Goal: Information Seeking & Learning: Learn about a topic

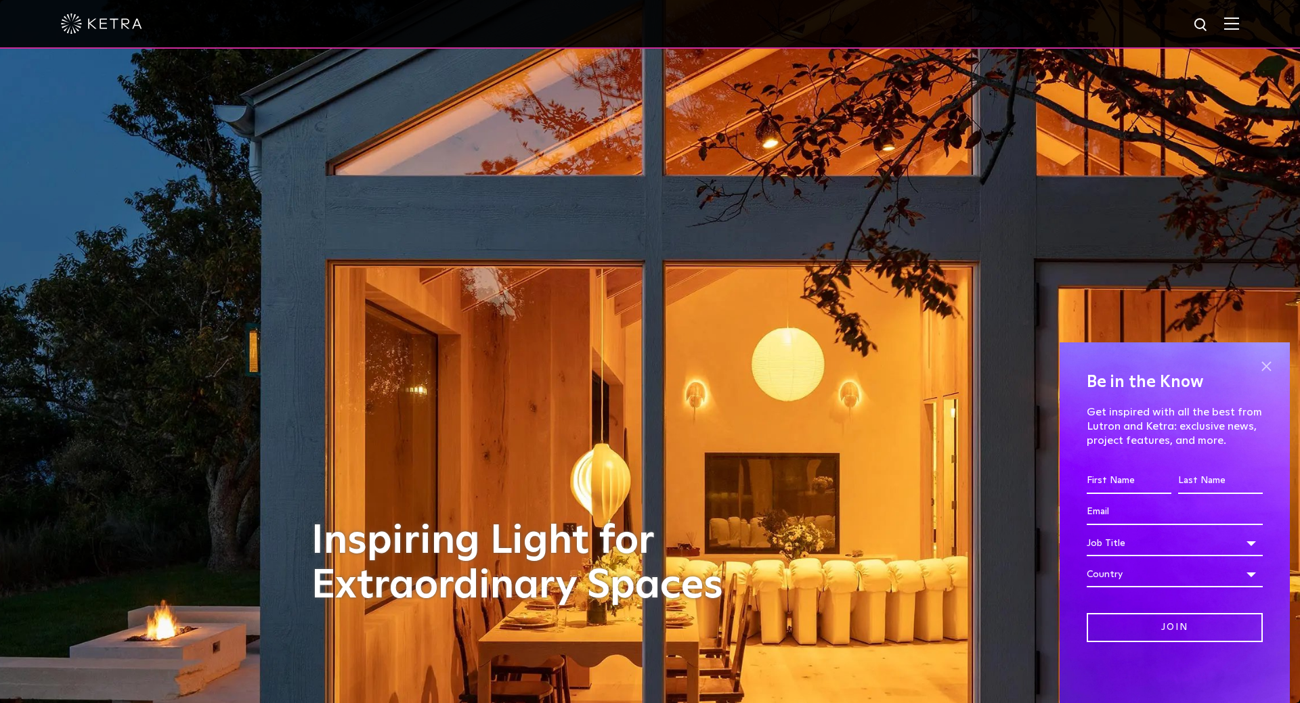
click at [1268, 361] on span at bounding box center [1266, 366] width 20 height 20
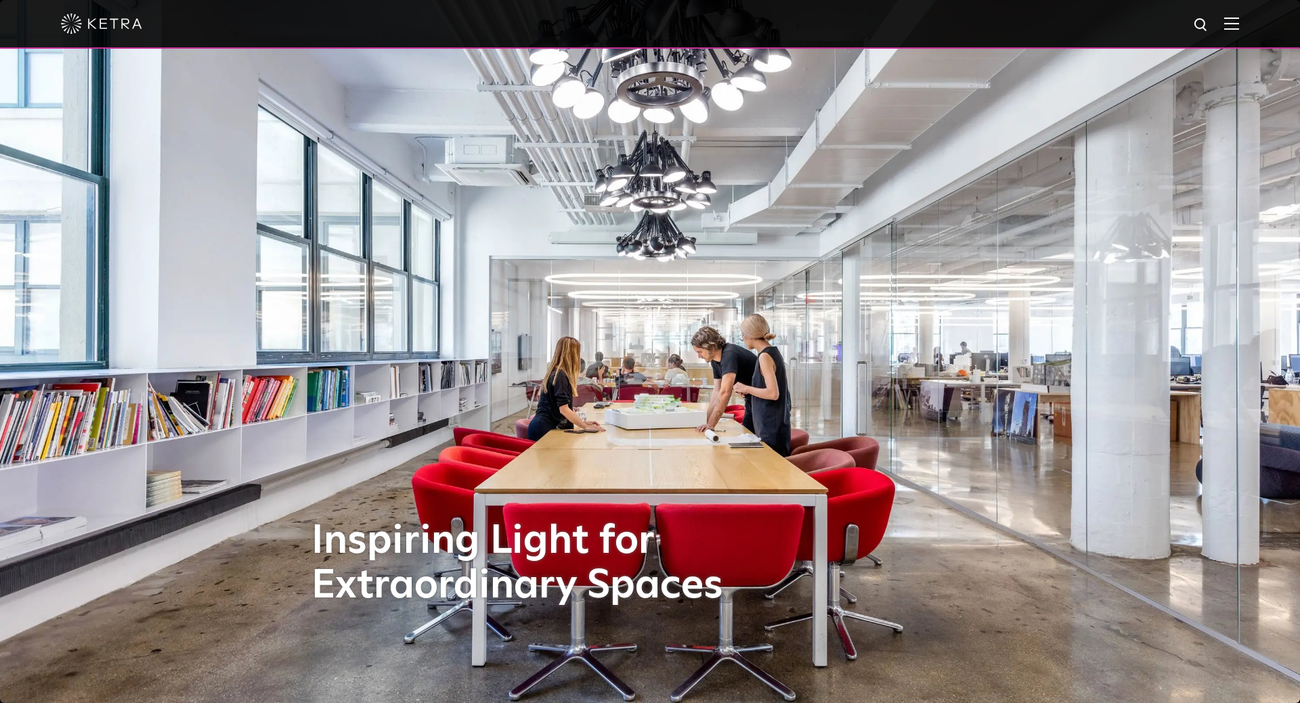
click at [1232, 22] on img at bounding box center [1231, 23] width 15 height 13
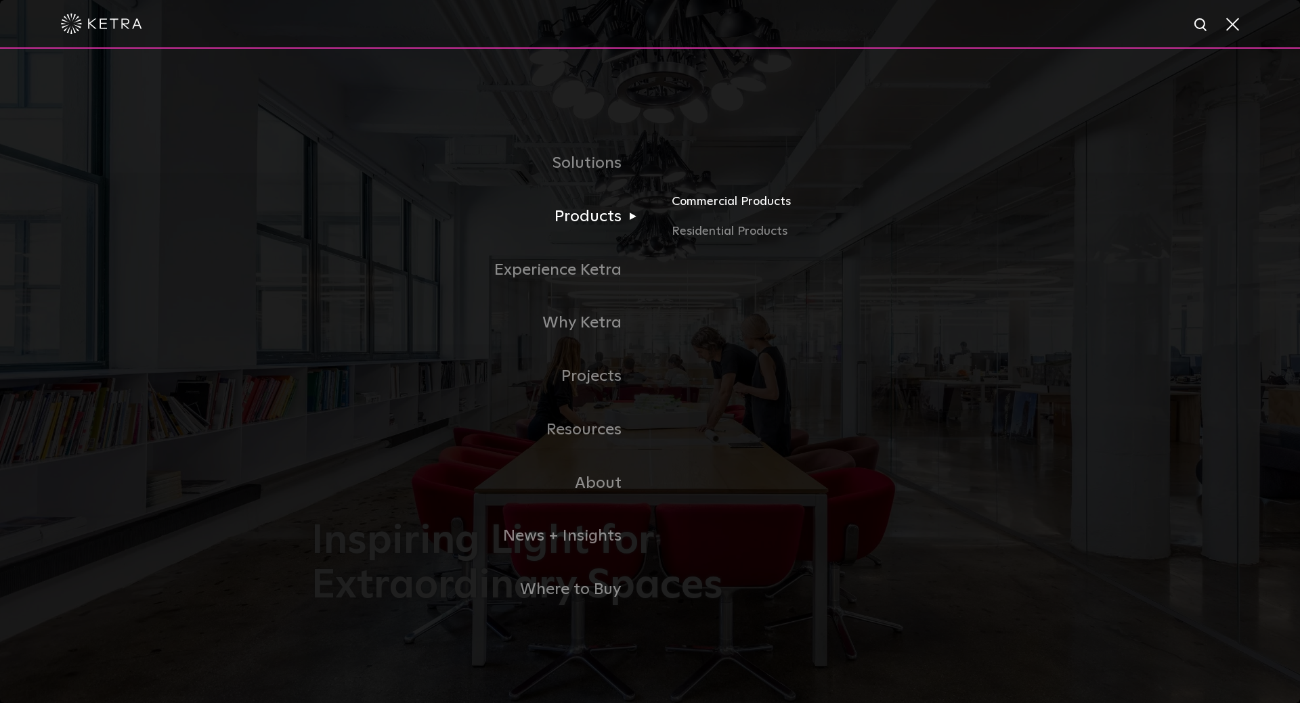
click at [740, 210] on link "Commercial Products" at bounding box center [829, 207] width 317 height 30
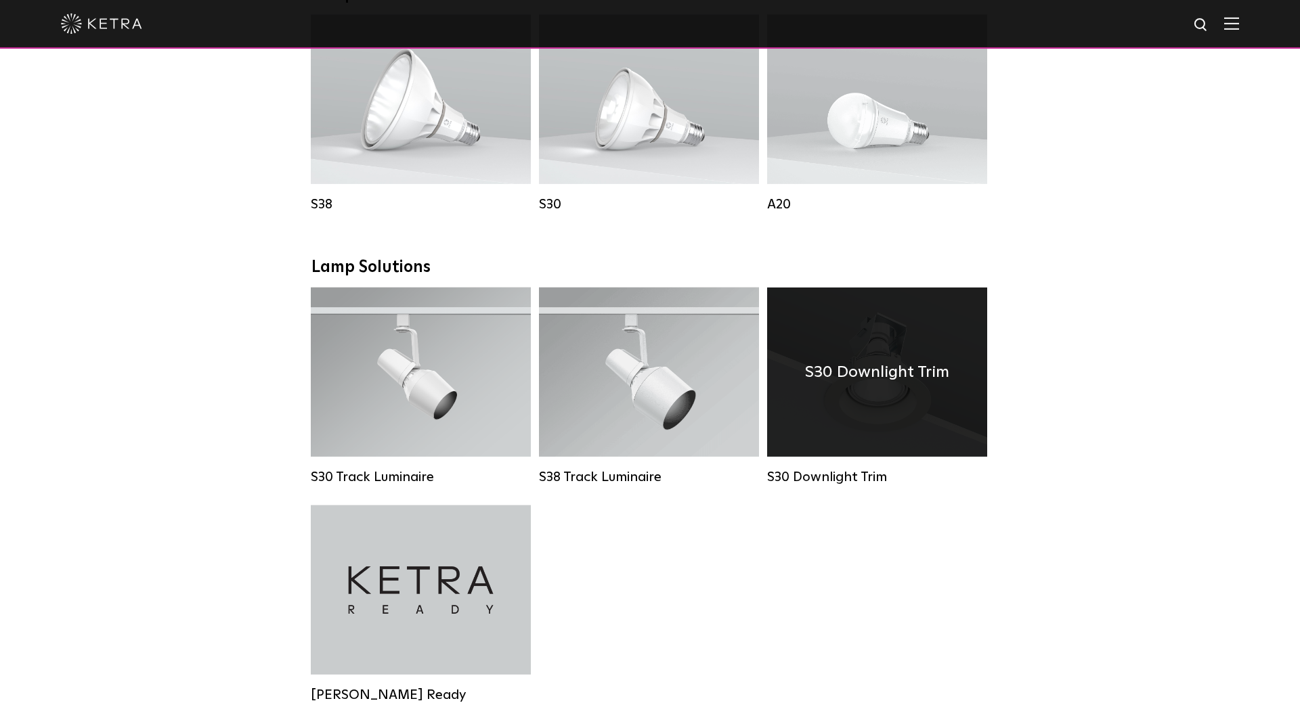
scroll to position [1174, 0]
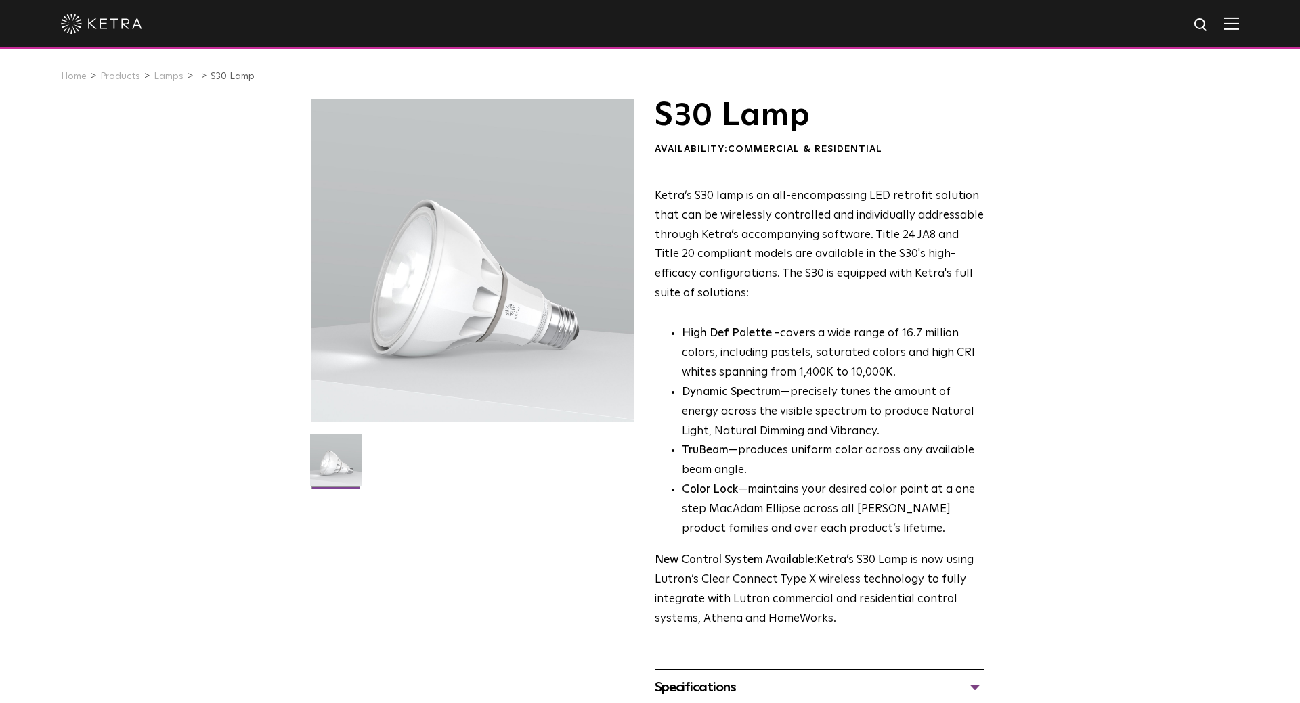
scroll to position [391, 0]
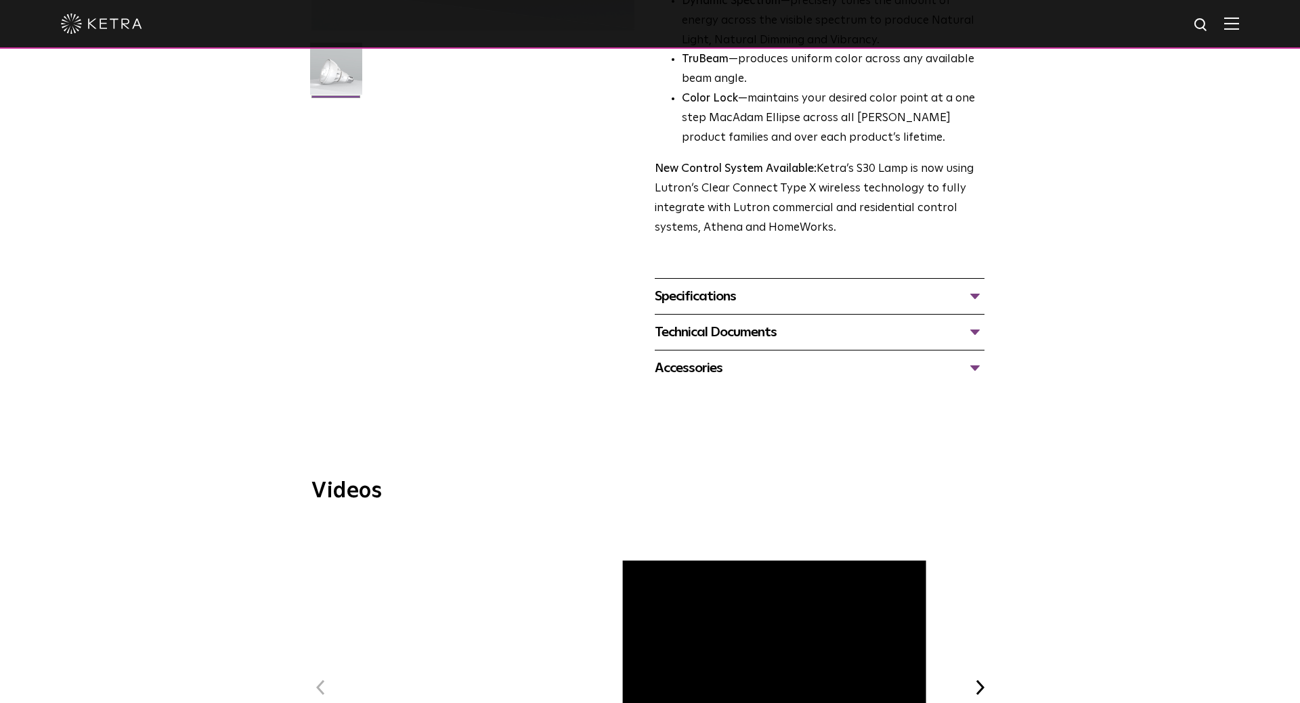
click at [750, 296] on div "Specifications" at bounding box center [820, 297] width 330 height 22
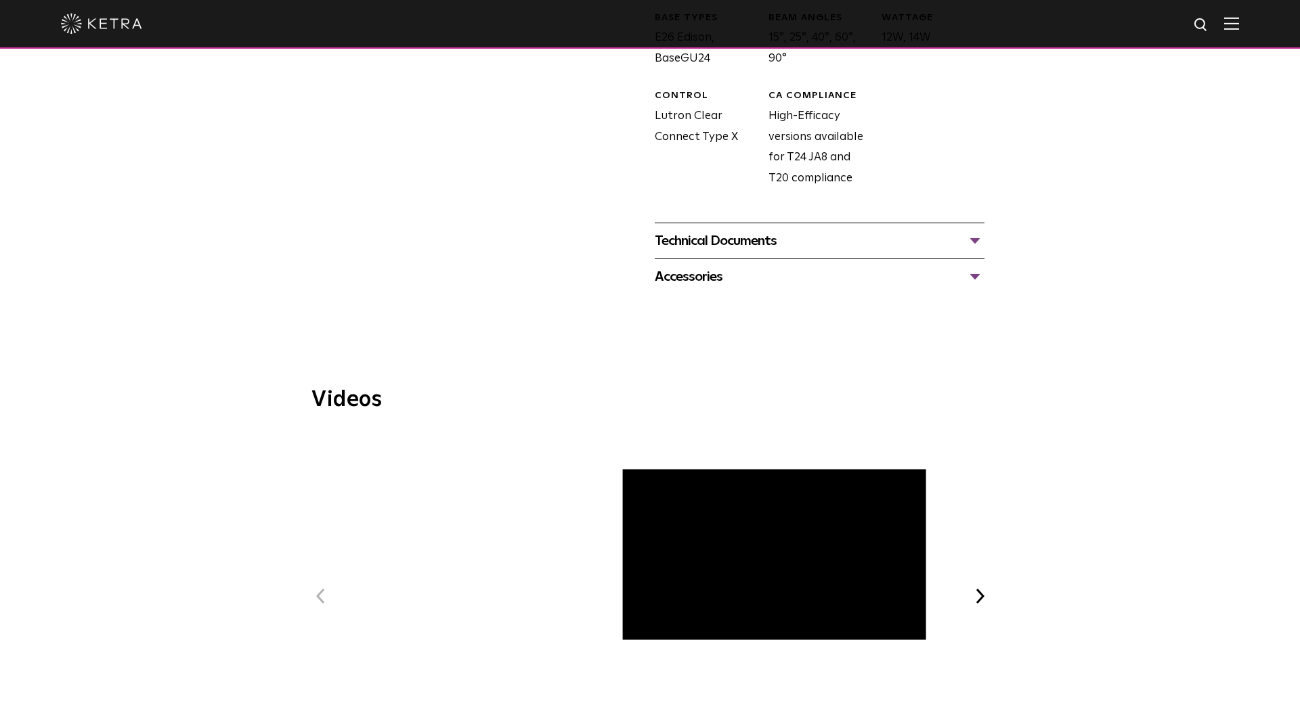
scroll to position [782, 0]
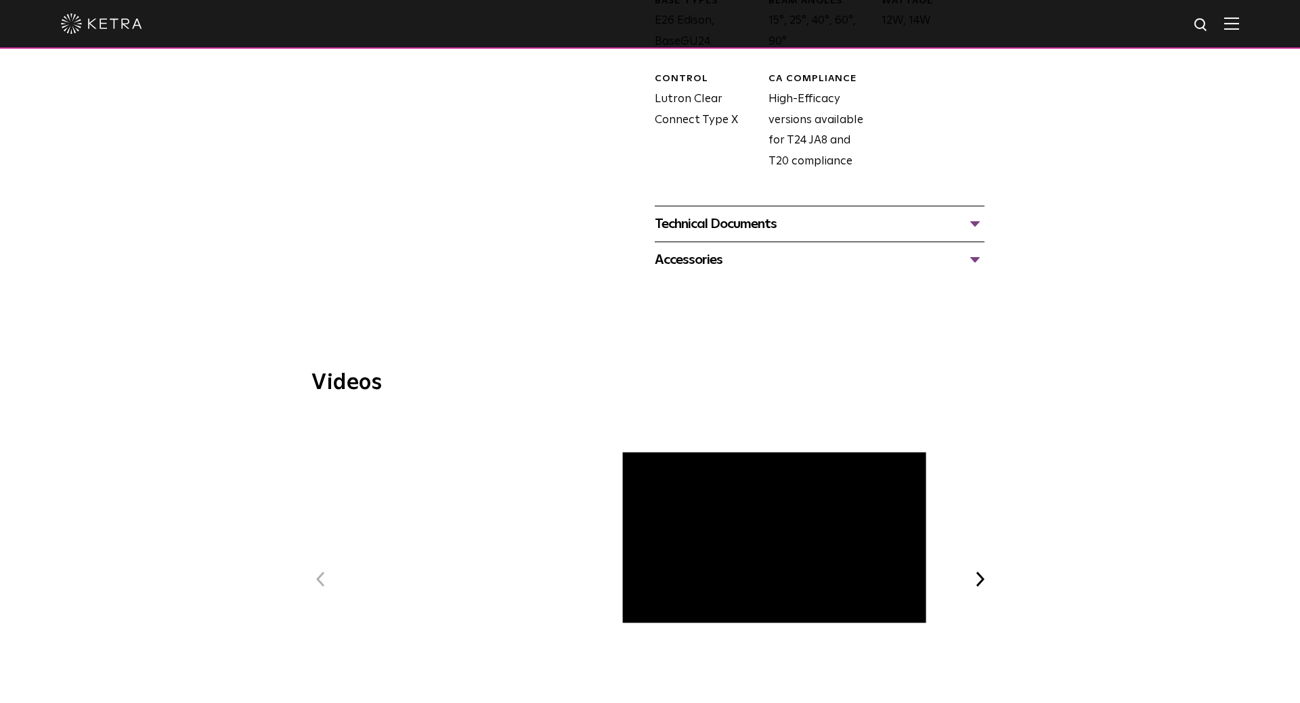
click at [738, 234] on div "Technical Documents" at bounding box center [820, 224] width 330 height 22
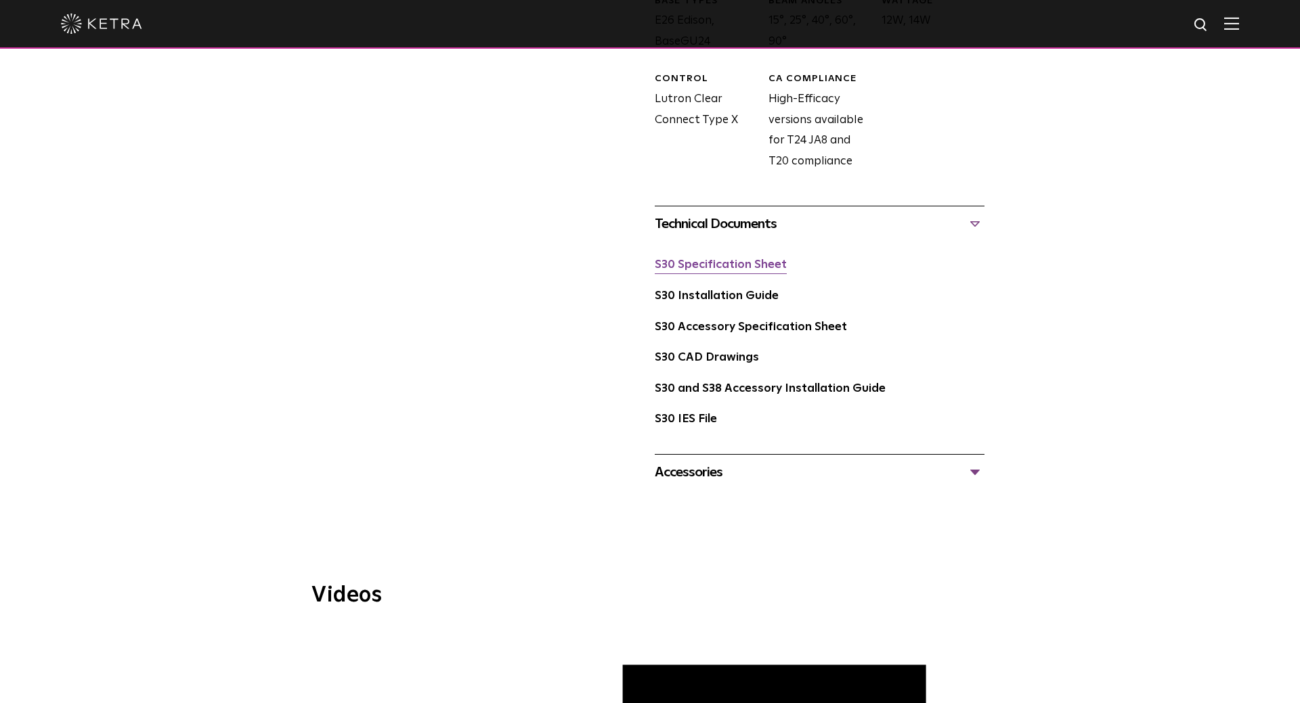
click at [732, 269] on link "S30 Specification Sheet" at bounding box center [721, 265] width 132 height 12
